Goal: Task Accomplishment & Management: Manage account settings

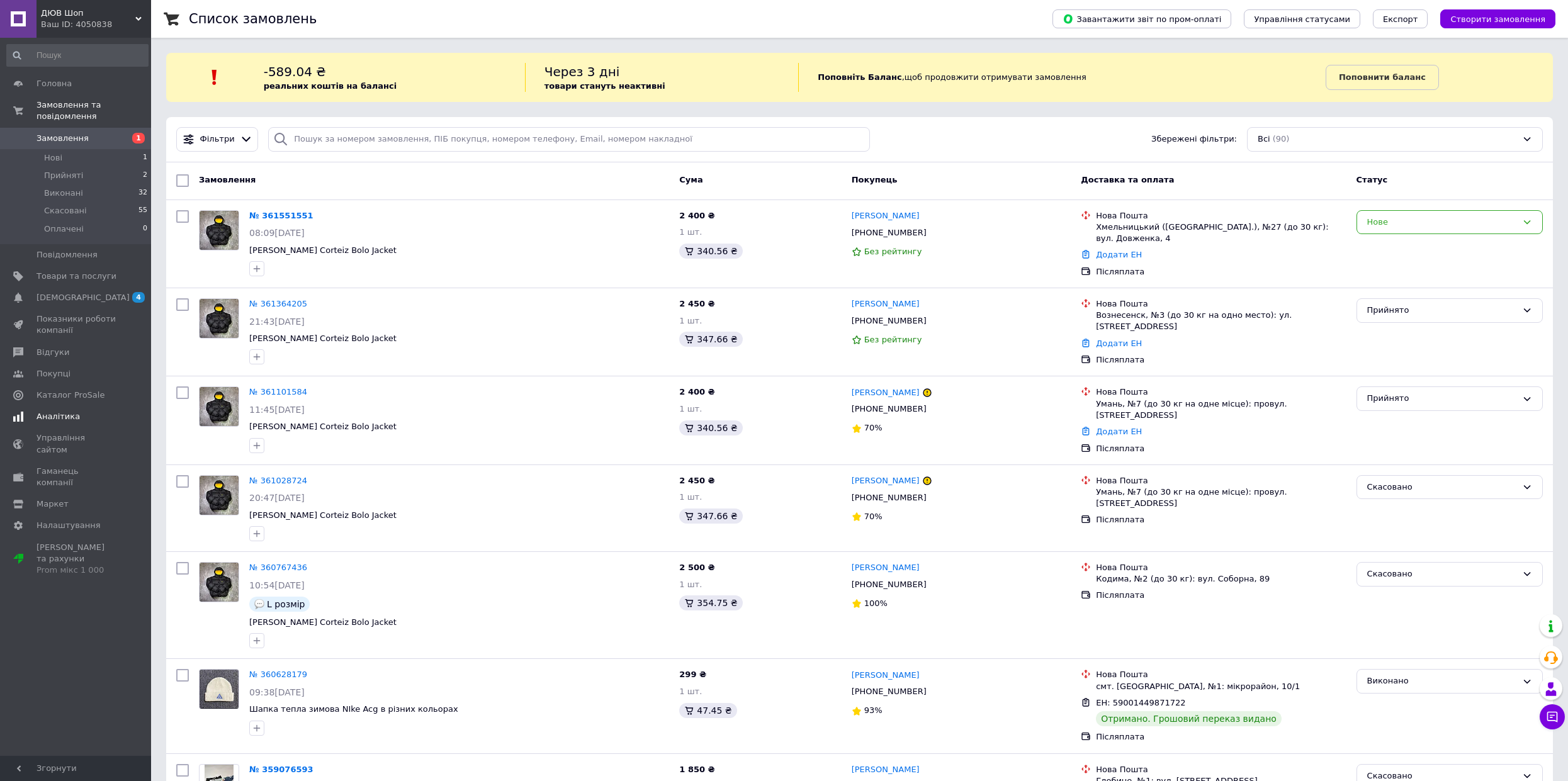
click at [92, 411] on span "Аналітика" at bounding box center [77, 416] width 80 height 11
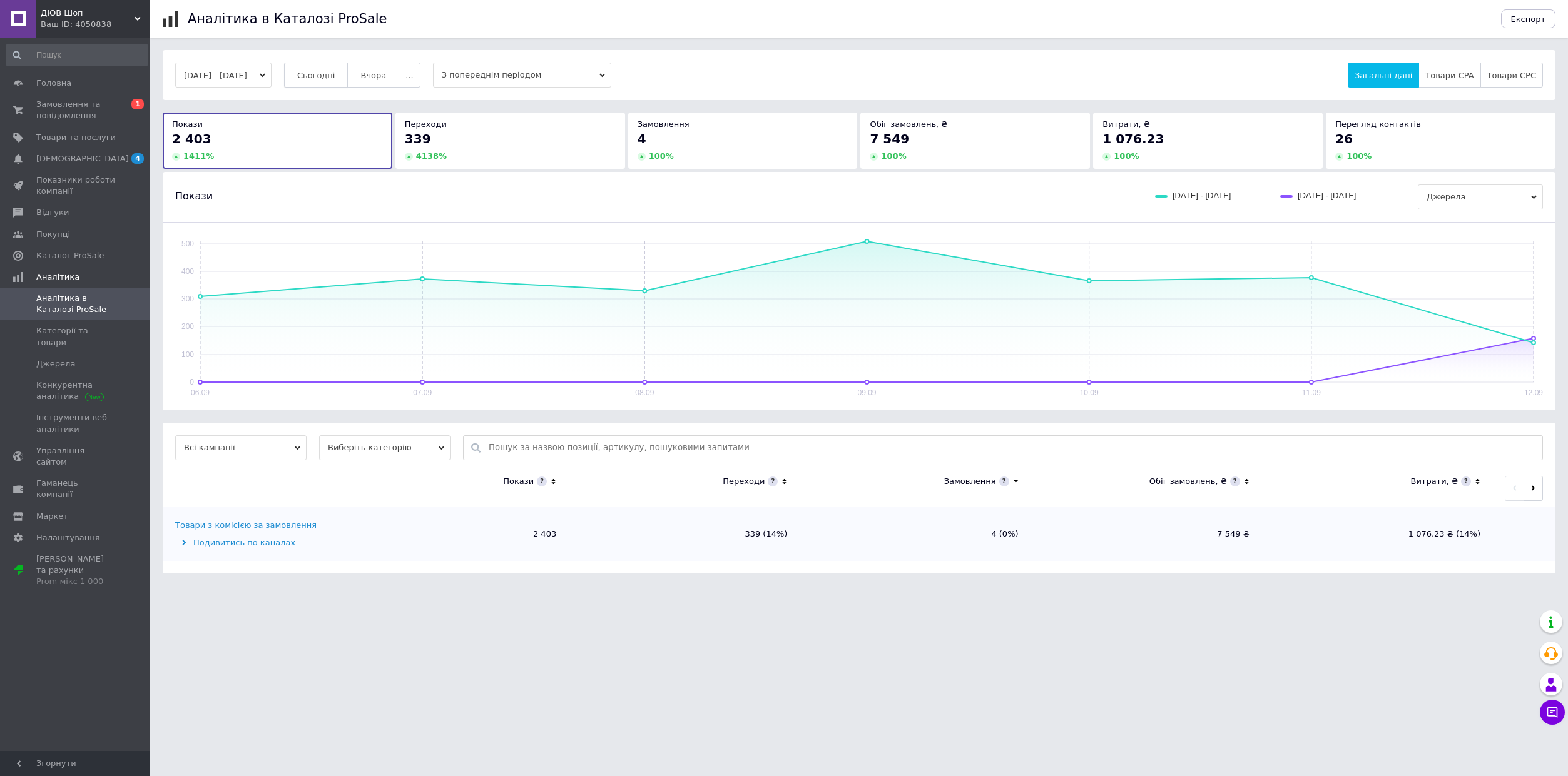
click at [333, 75] on span "Сьогодні" at bounding box center [316, 75] width 38 height 9
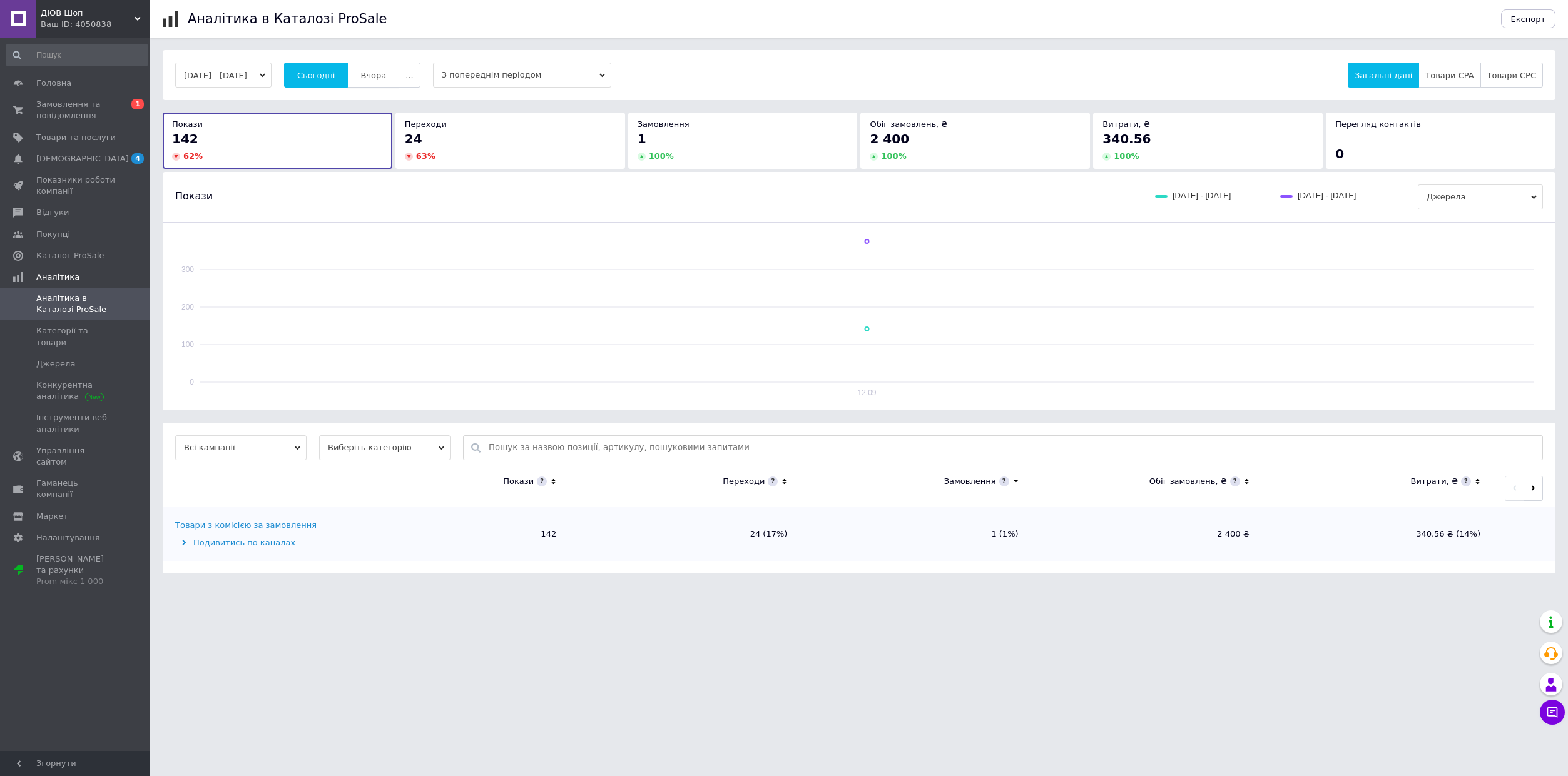
click at [376, 76] on button "Вчора" at bounding box center [373, 75] width 52 height 25
click at [348, 70] on button "Сьогодні" at bounding box center [316, 75] width 65 height 25
click at [382, 72] on span "Вчора" at bounding box center [373, 75] width 25 height 9
click at [271, 75] on button "[DATE] - [DATE]" at bounding box center [224, 75] width 97 height 25
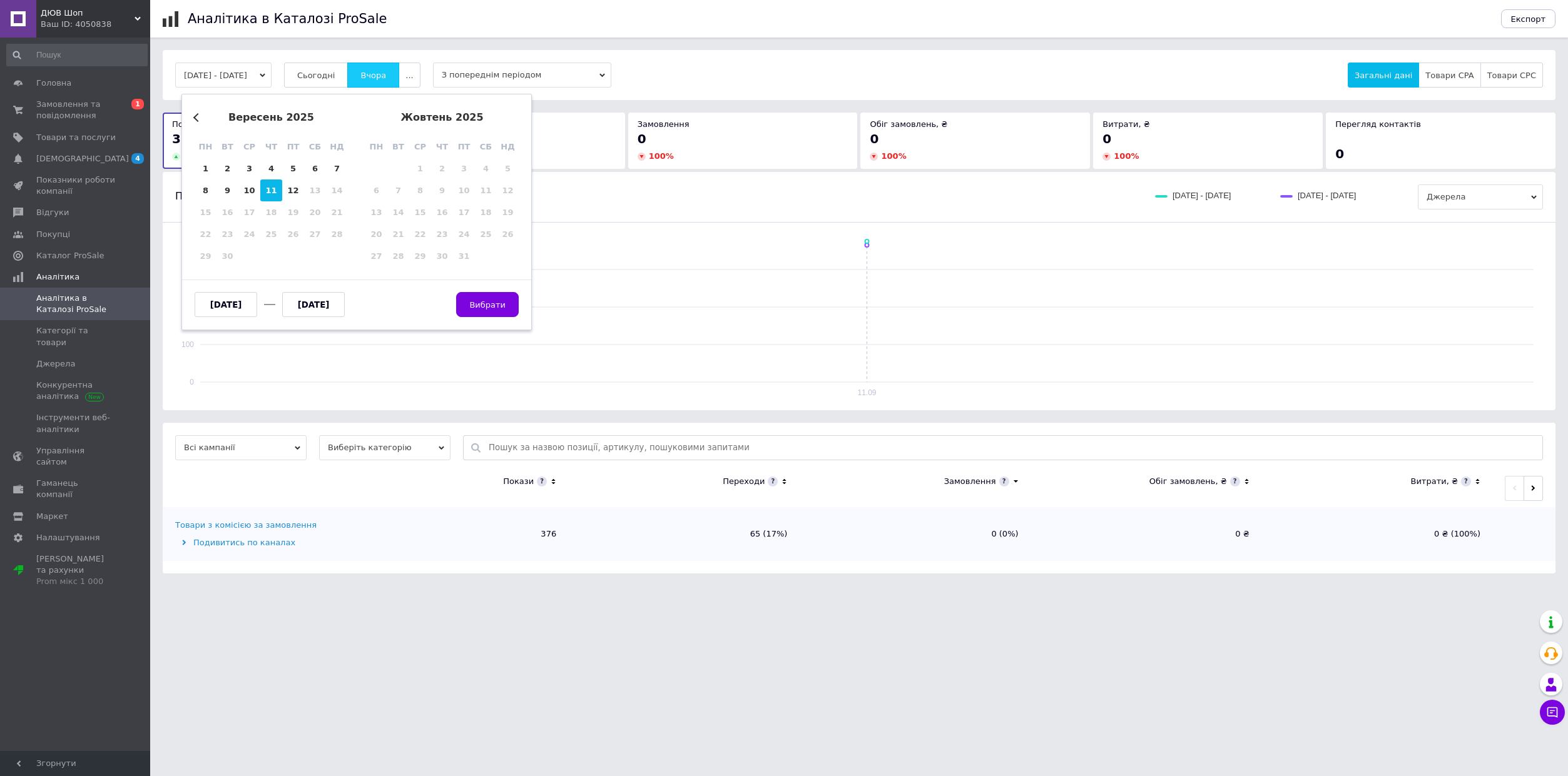
click at [399, 76] on button "Вчора" at bounding box center [373, 75] width 52 height 25
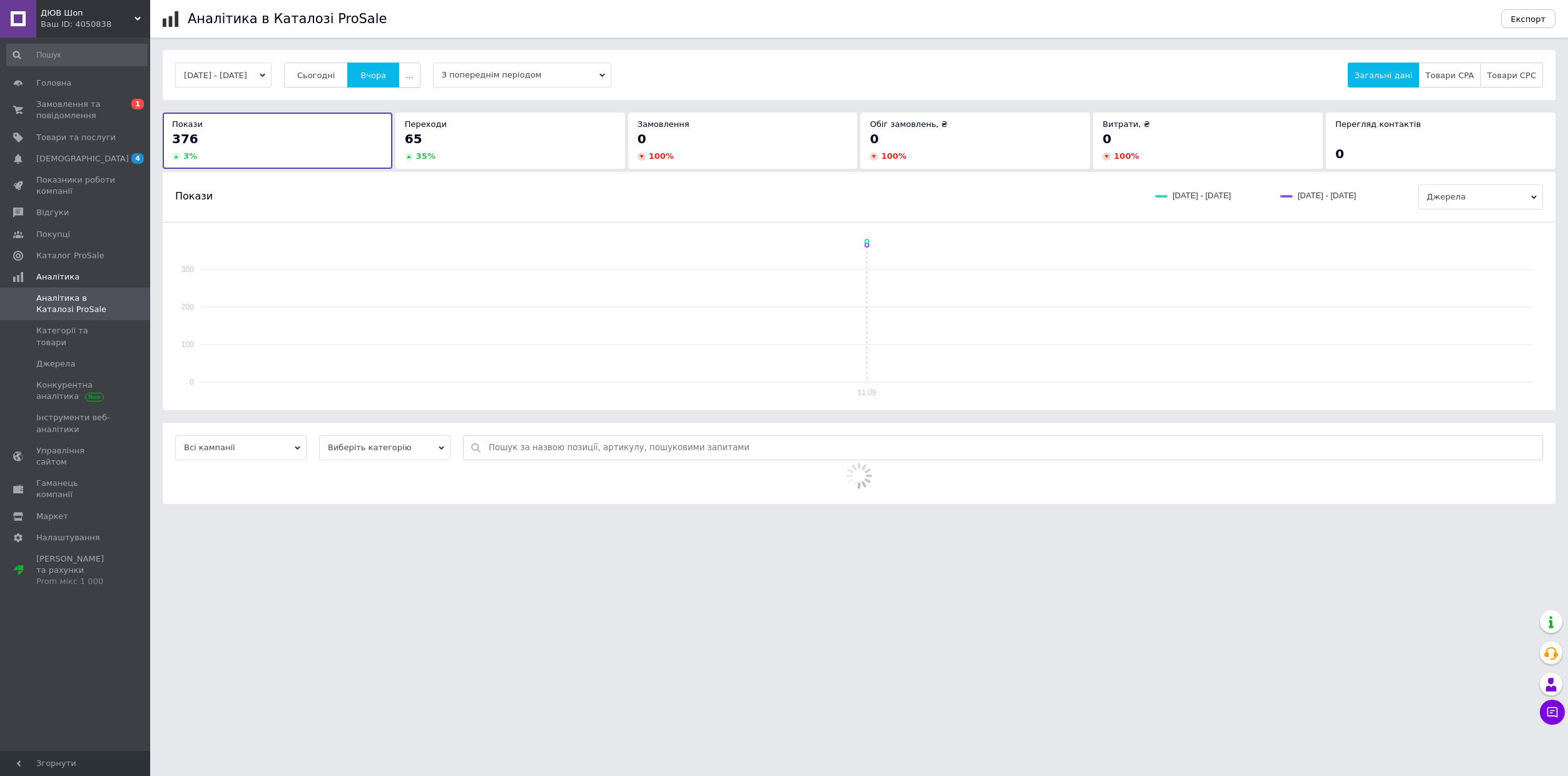
click at [413, 73] on span "..." at bounding box center [409, 75] width 8 height 9
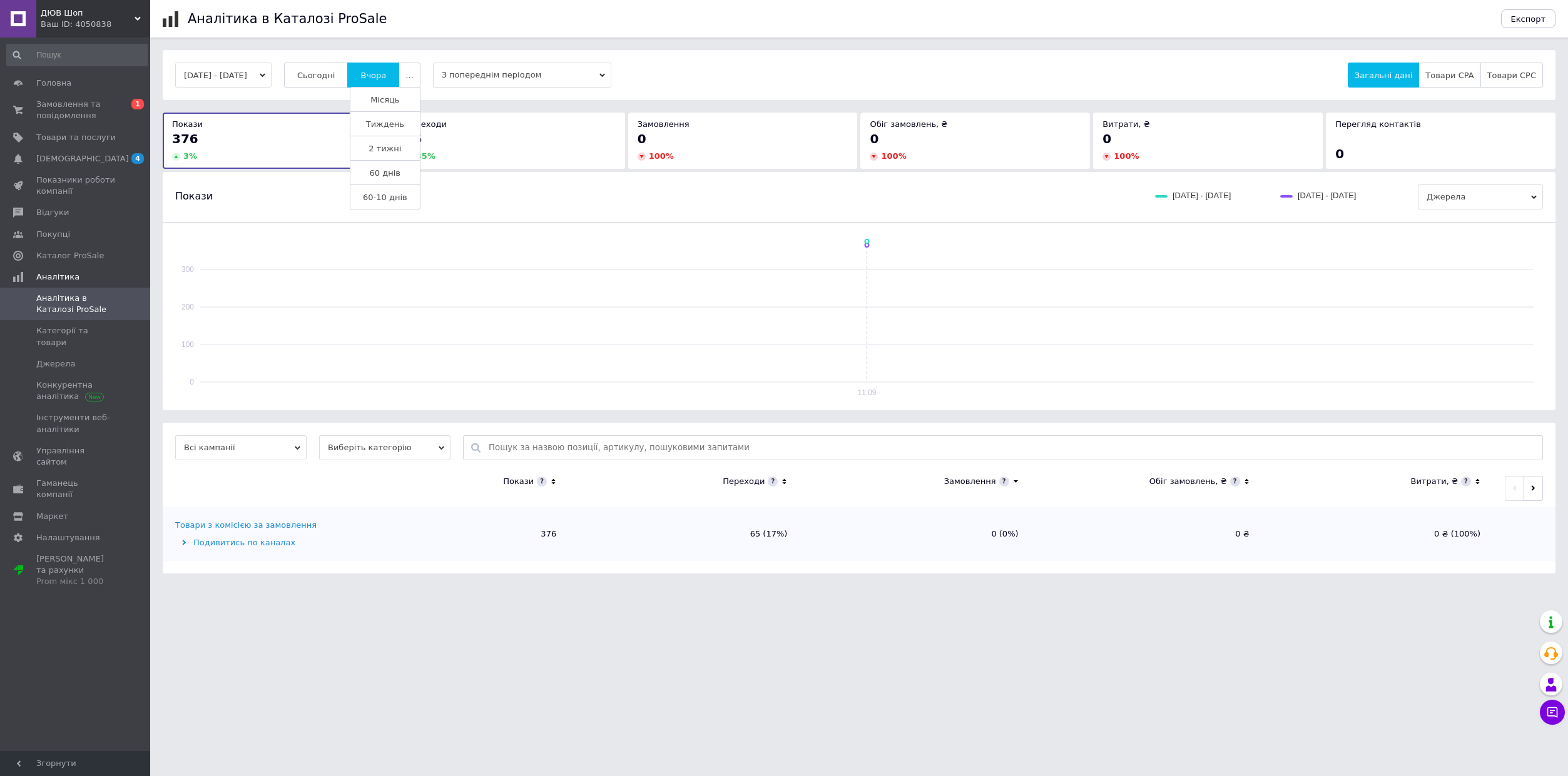
click at [405, 127] on span "Тиждень" at bounding box center [385, 124] width 38 height 9
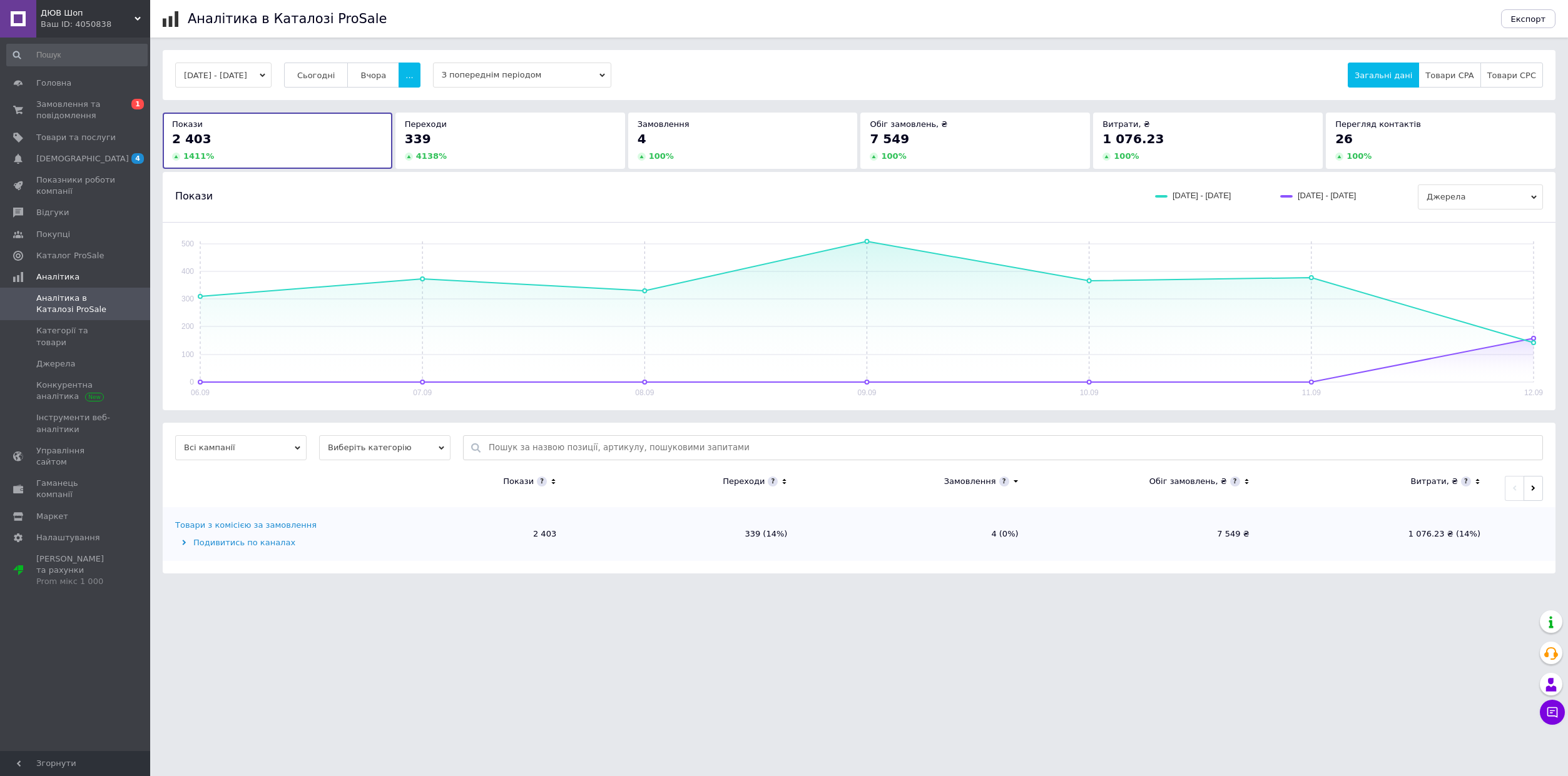
click at [1014, 482] on icon at bounding box center [1016, 482] width 8 height 10
click at [108, 119] on span "Замовлення та повідомлення" at bounding box center [76, 110] width 80 height 23
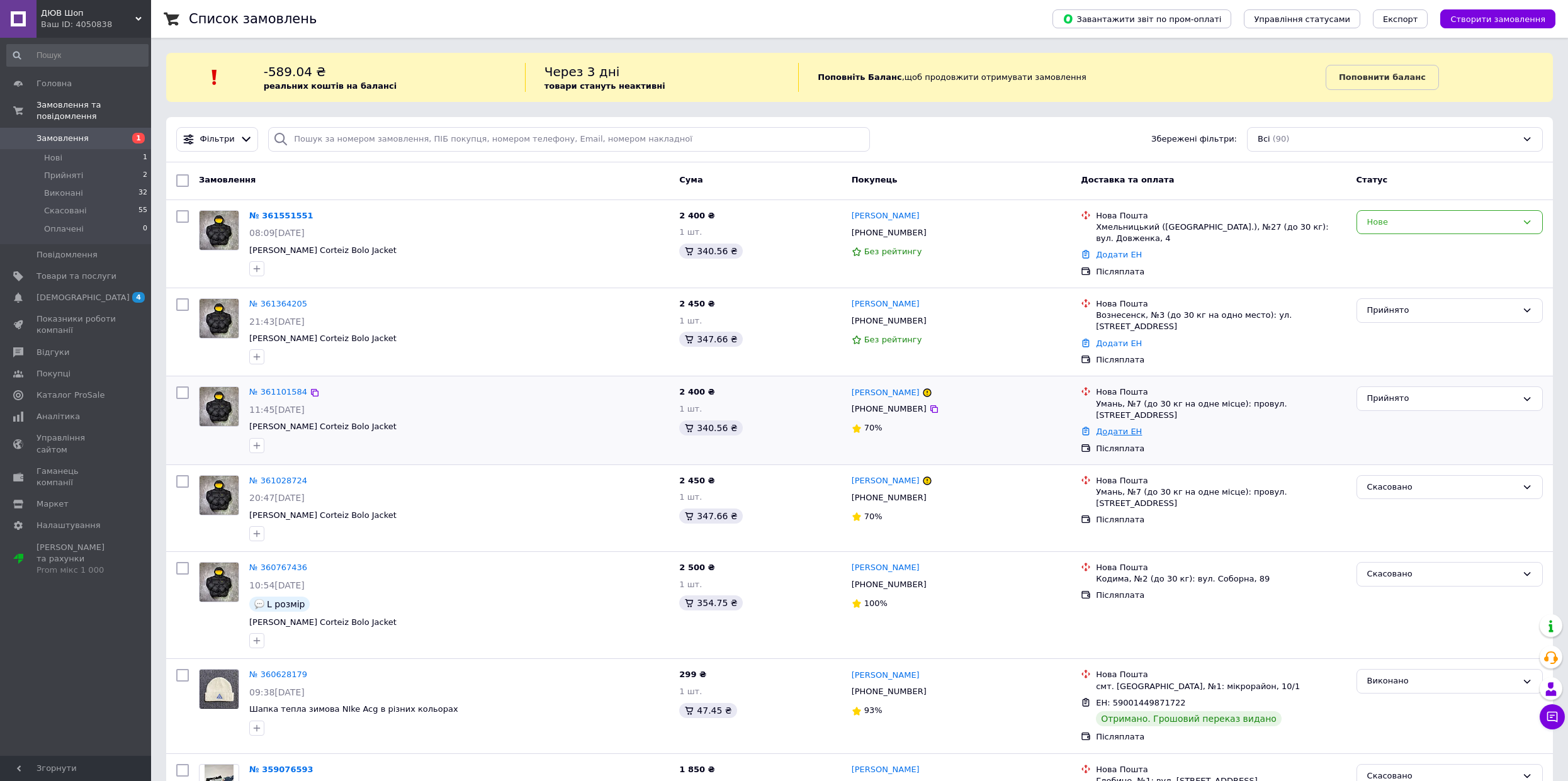
click at [1121, 427] on link "Додати ЕН" at bounding box center [1119, 431] width 46 height 9
click at [1054, 479] on input "Добавить ЕН" at bounding box center [1041, 469] width 169 height 25
type input "59001451781301"
click at [1102, 507] on button "Додати" at bounding box center [1084, 505] width 82 height 25
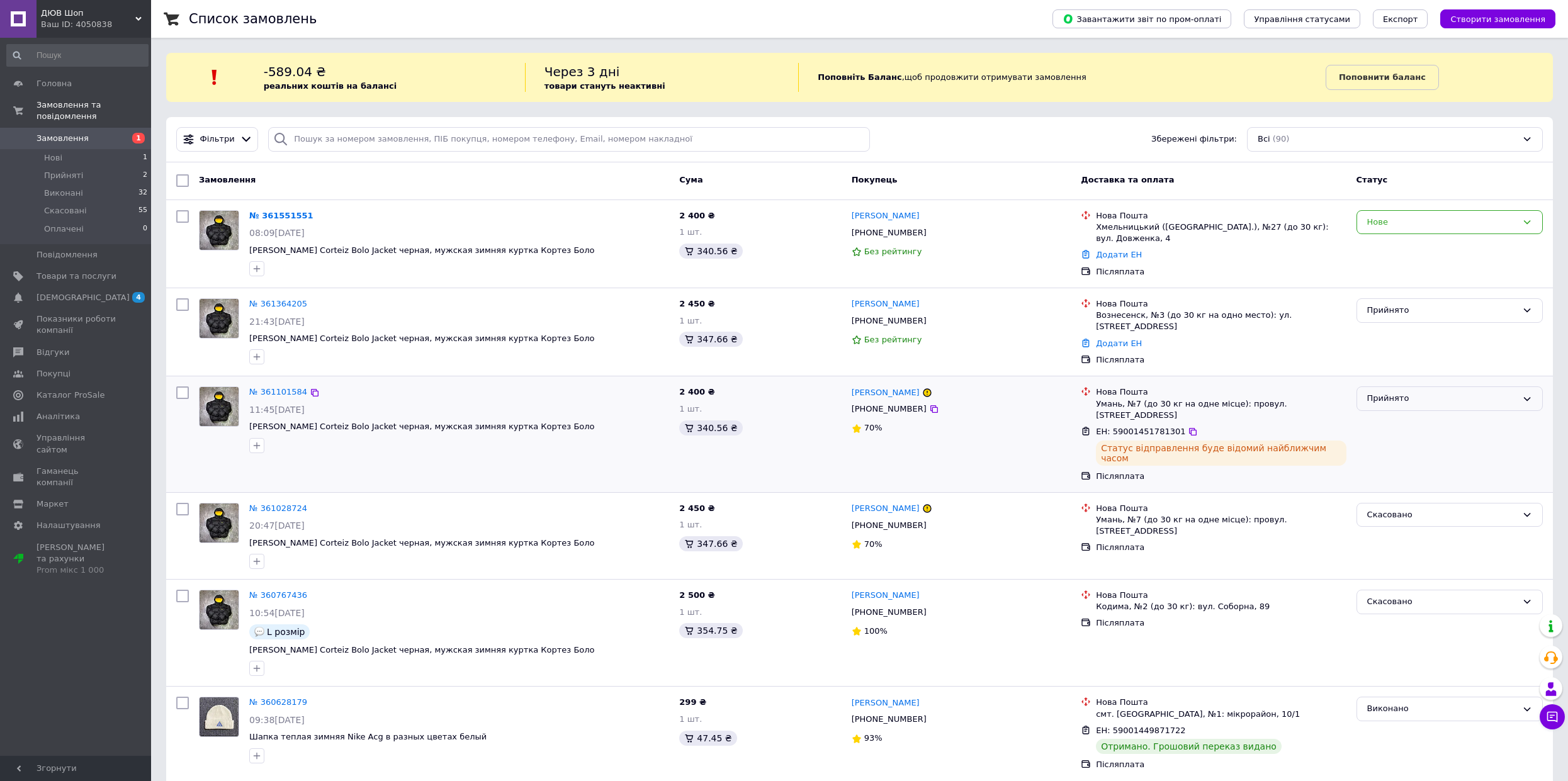
click at [1435, 394] on div "Прийнято" at bounding box center [1442, 398] width 150 height 13
click at [1405, 427] on li "Виконано" at bounding box center [1450, 425] width 185 height 23
click at [104, 292] on span "[DEMOGRAPHIC_DATA]" at bounding box center [77, 297] width 80 height 11
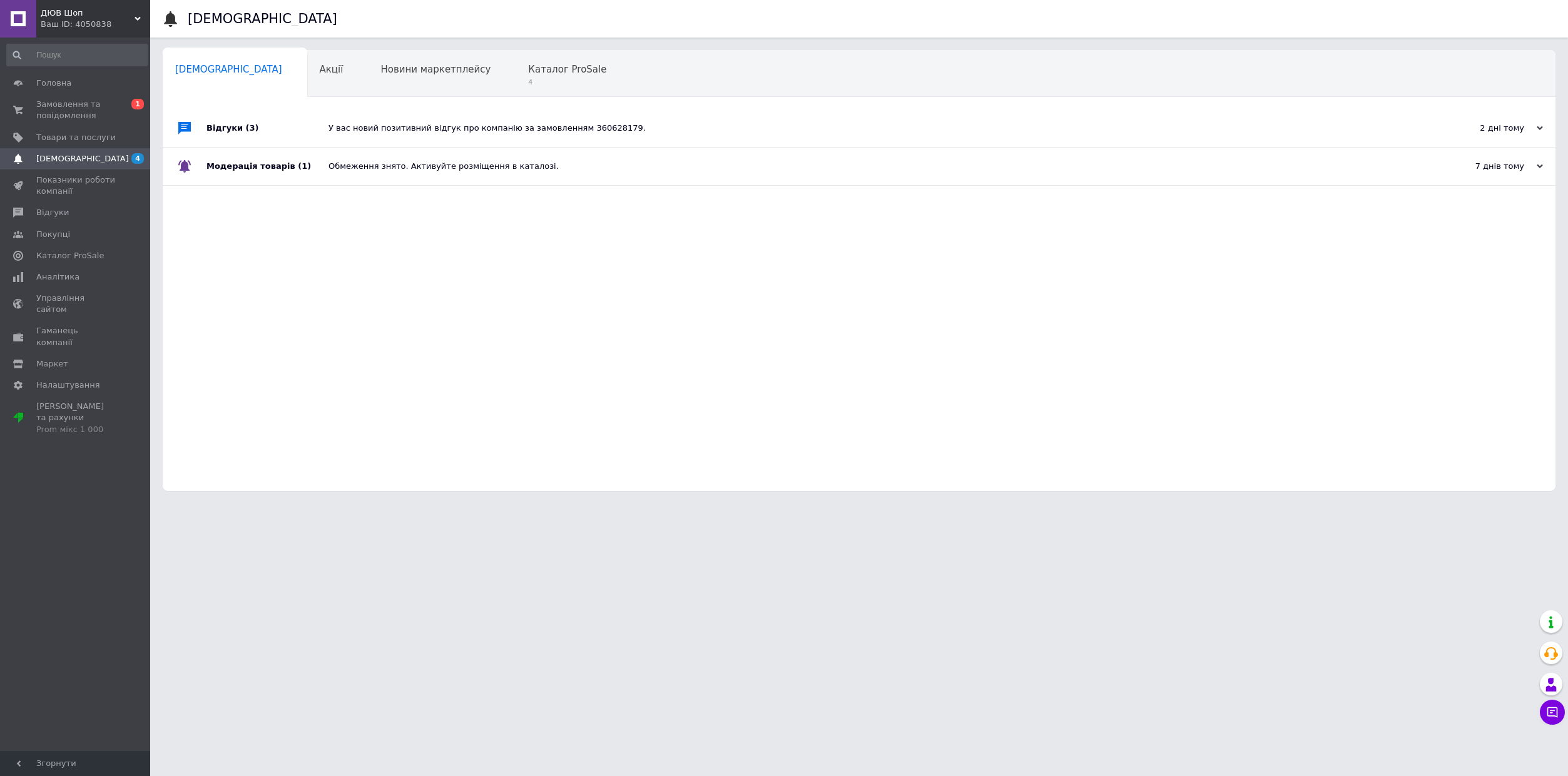
click at [1503, 128] on div "2 дні тому" at bounding box center [1481, 128] width 125 height 11
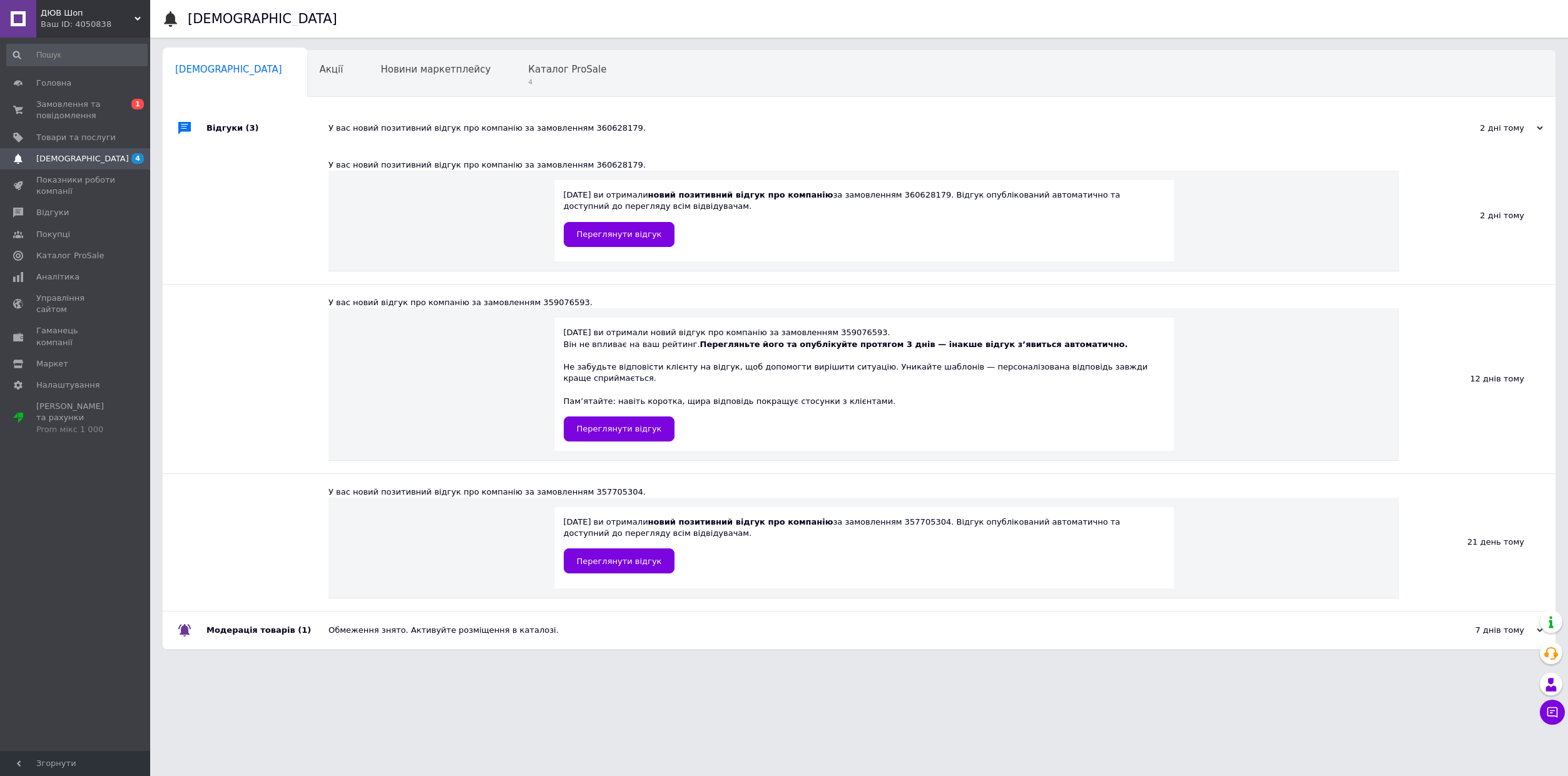
click at [1524, 130] on div "2 дні тому" at bounding box center [1481, 128] width 125 height 11
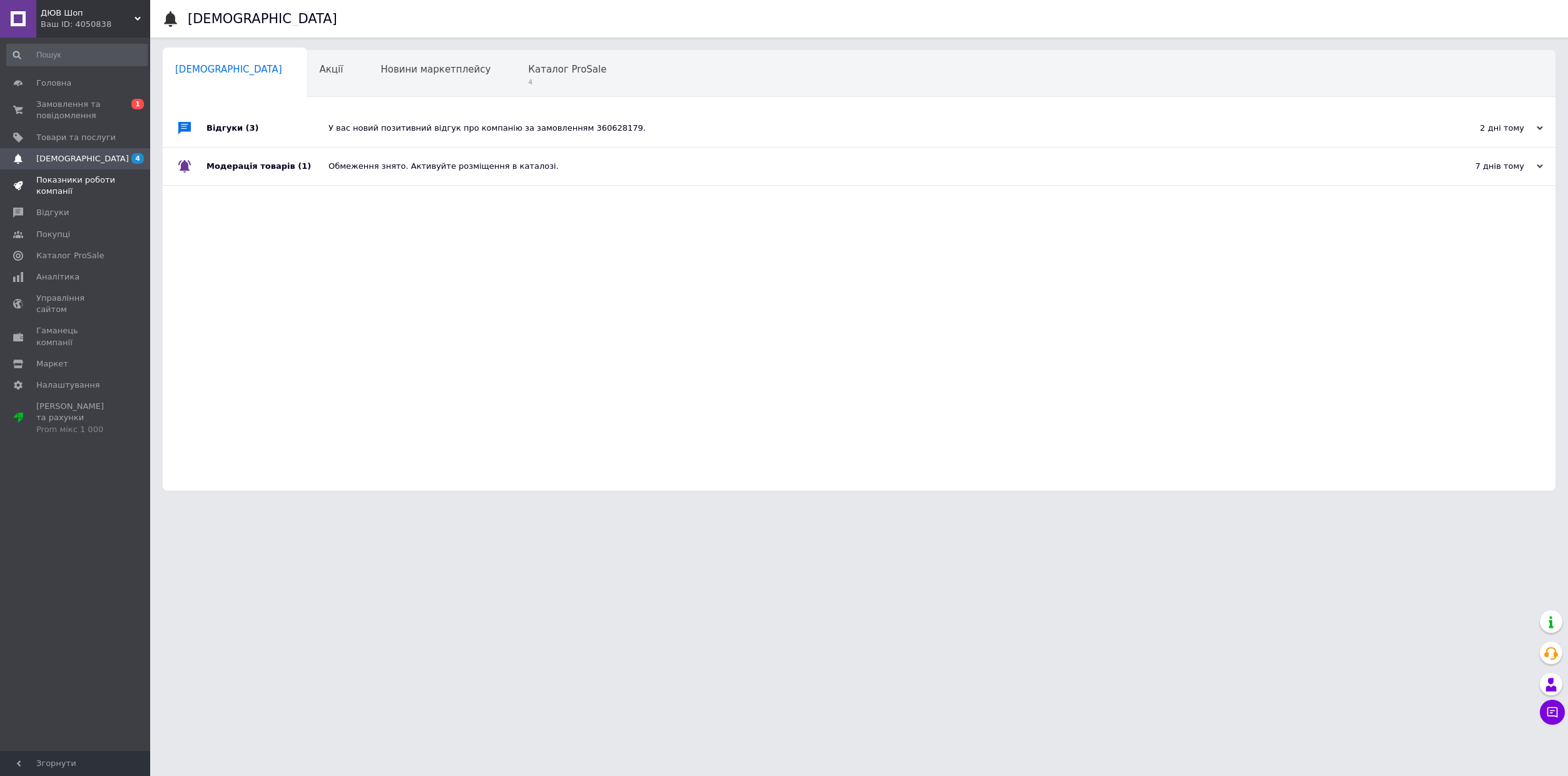
click at [69, 187] on span "Показники роботи компанії" at bounding box center [76, 186] width 80 height 23
